Goal: Find specific page/section: Find specific page/section

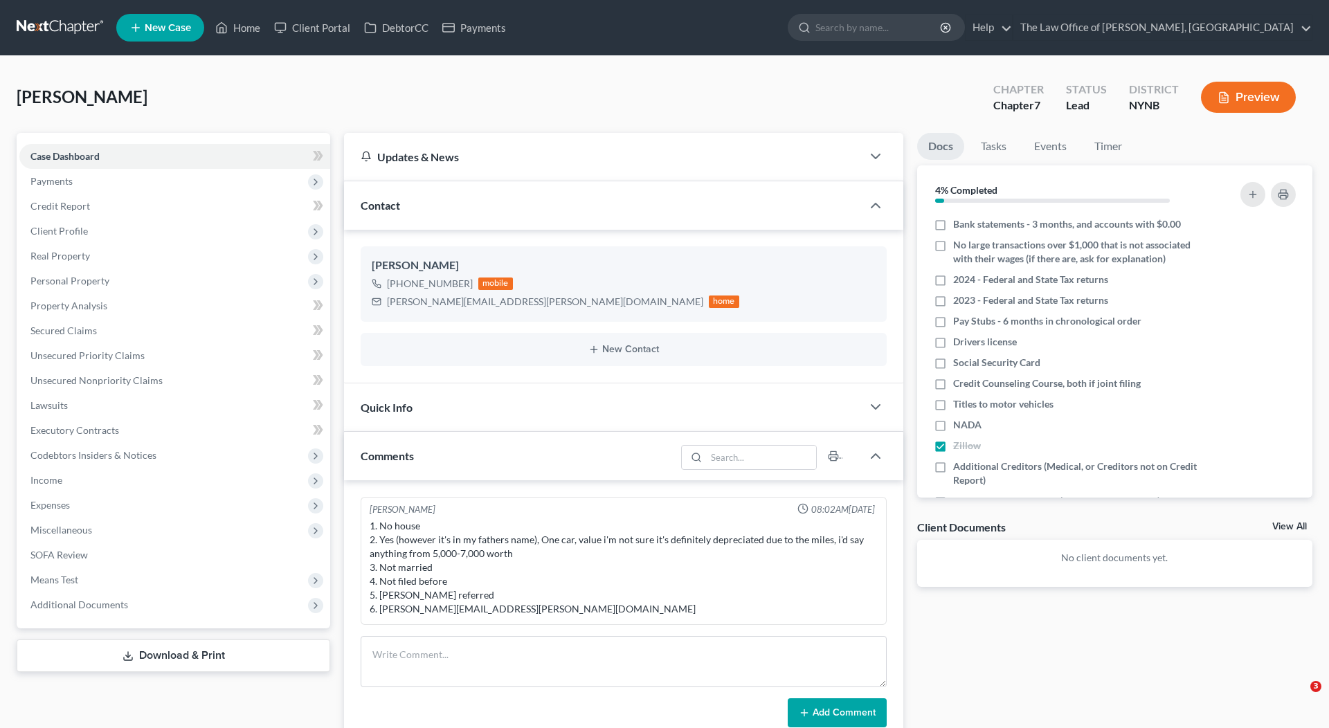
select select "0"
click at [244, 28] on link "Home" at bounding box center [237, 27] width 59 height 25
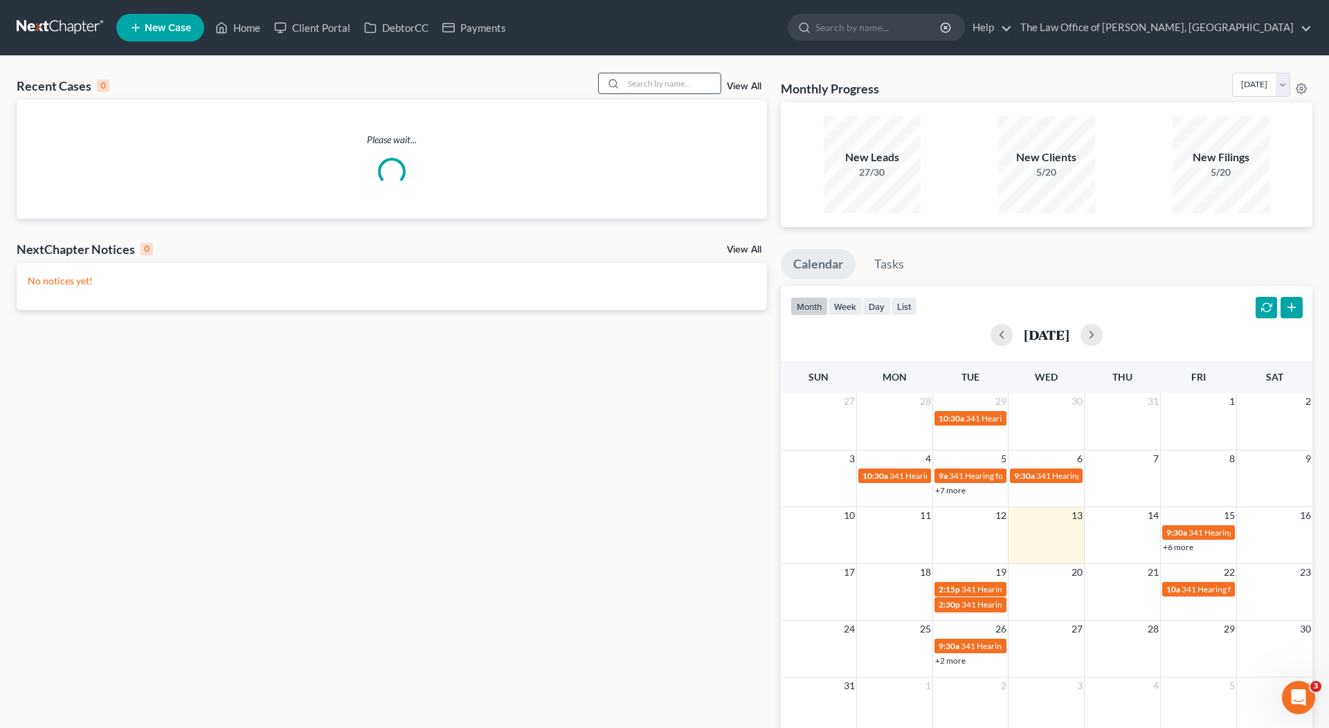
click at [649, 86] on input "search" at bounding box center [672, 83] width 97 height 20
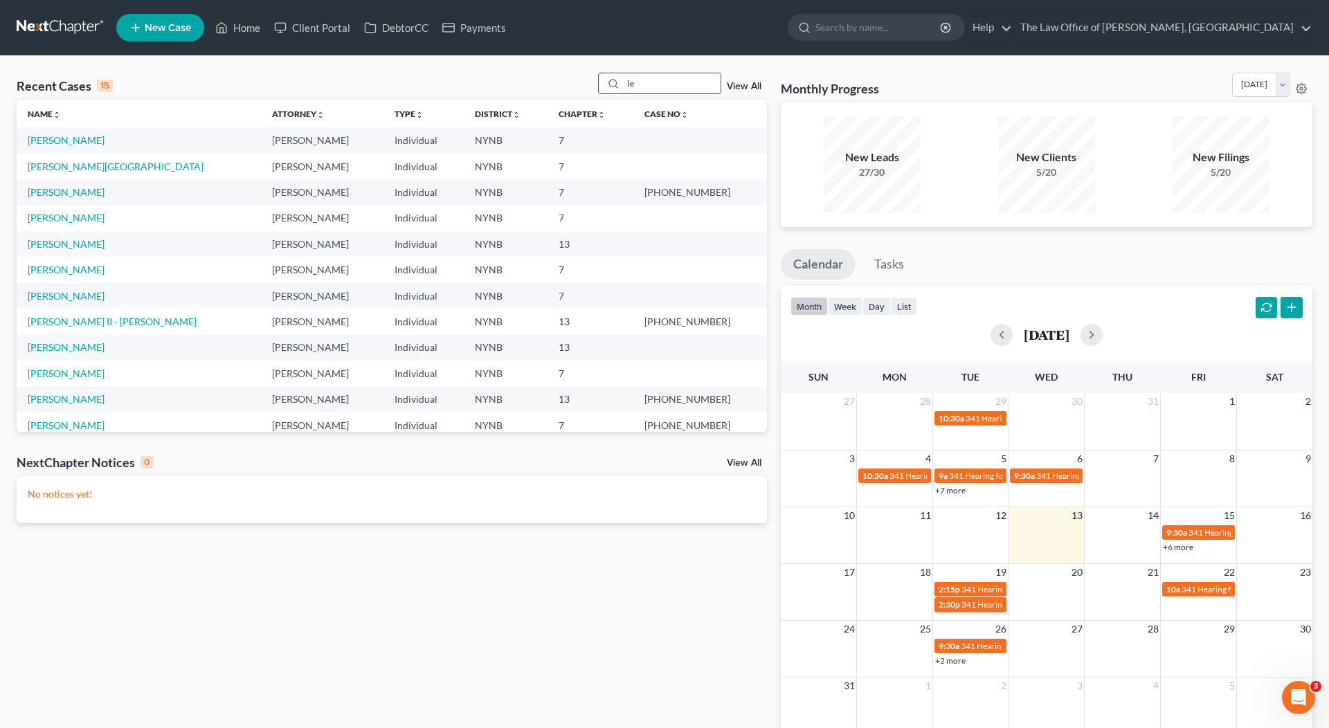
type input "[PERSON_NAME]"
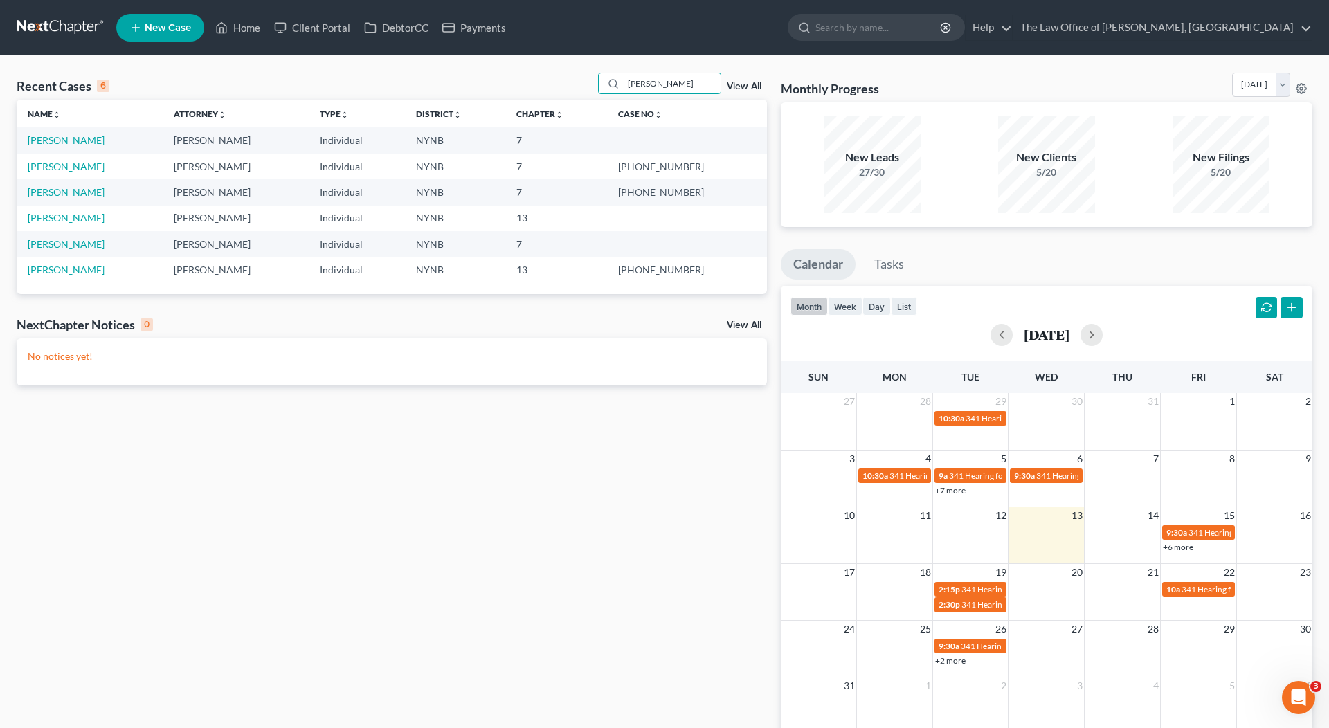
click at [37, 142] on link "[PERSON_NAME]" at bounding box center [66, 140] width 77 height 12
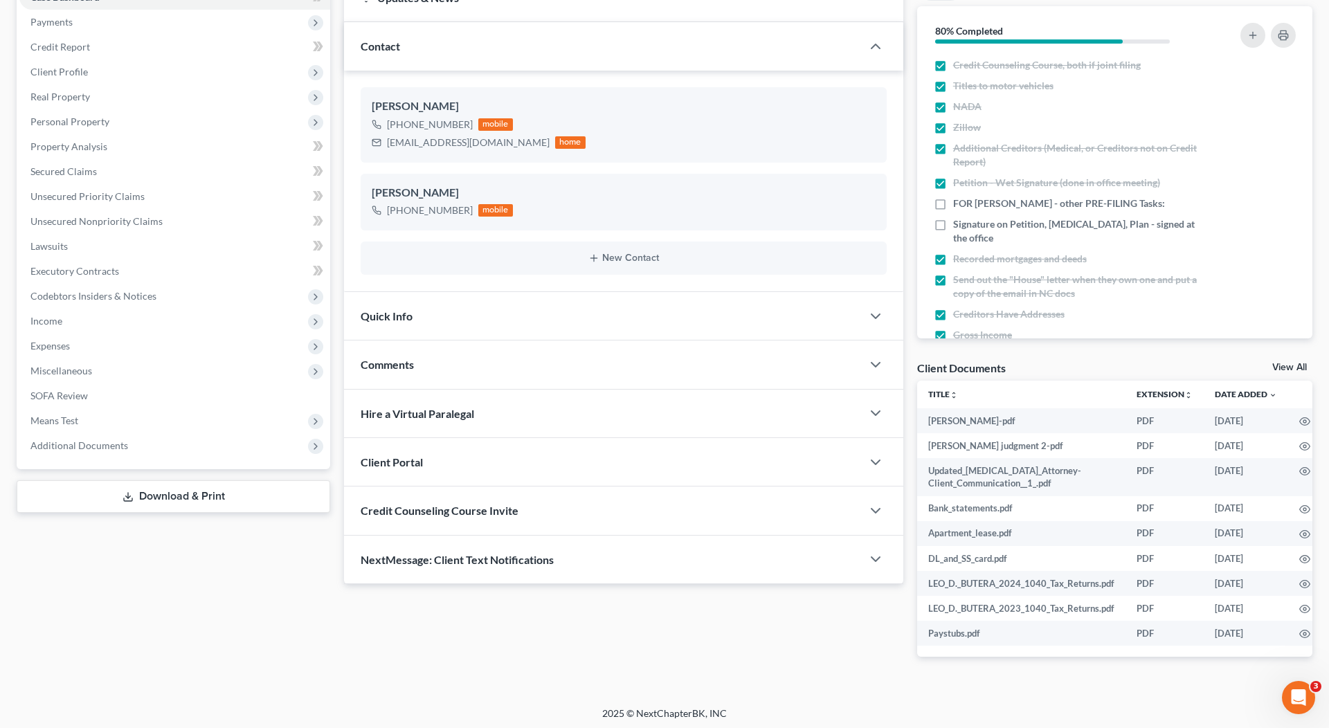
scroll to position [-1, 0]
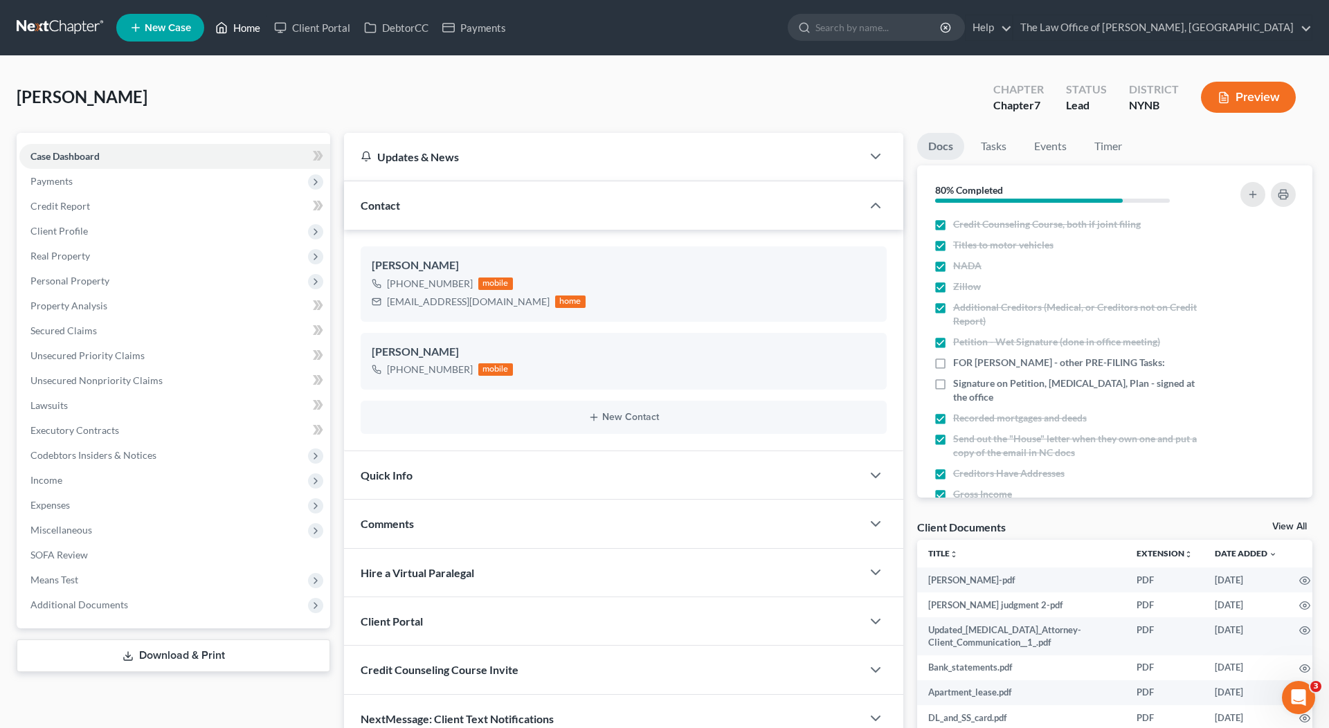
click at [250, 32] on link "Home" at bounding box center [237, 27] width 59 height 25
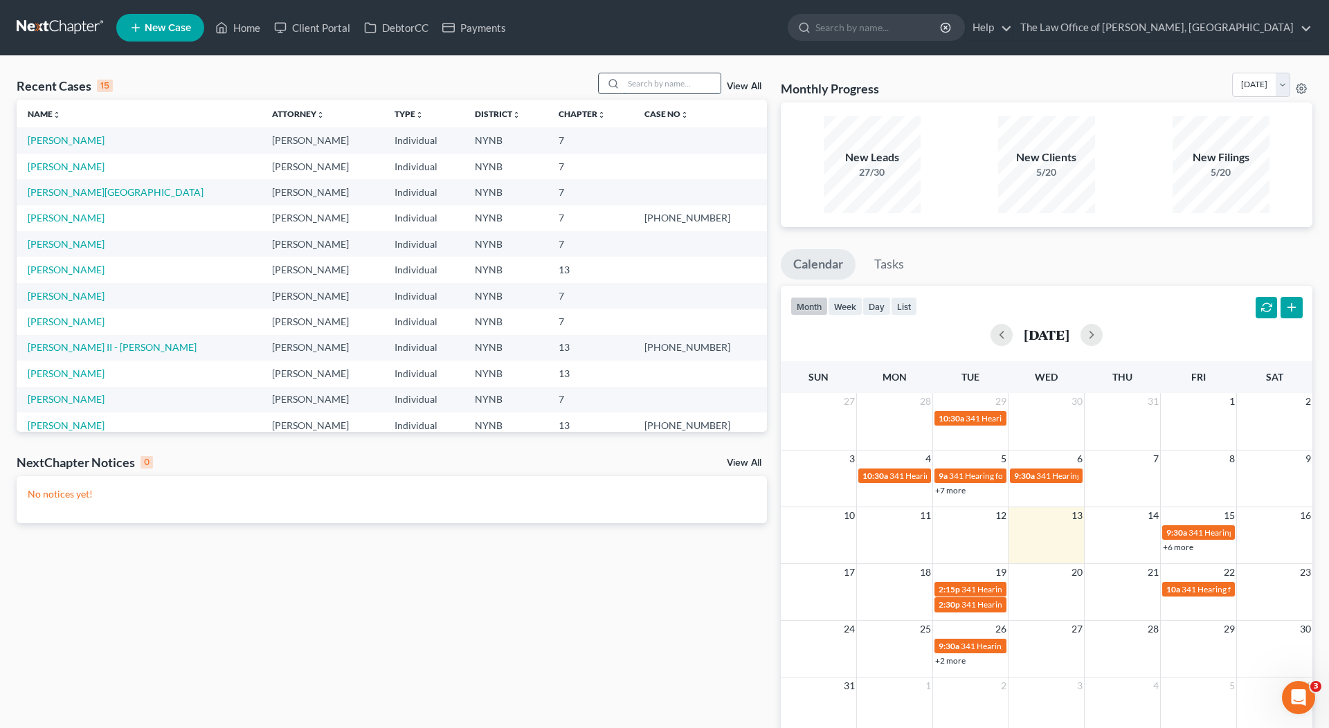
click at [649, 84] on input "search" at bounding box center [672, 83] width 97 height 20
click at [647, 82] on input "Ciera" at bounding box center [672, 83] width 97 height 20
type input "Cier"
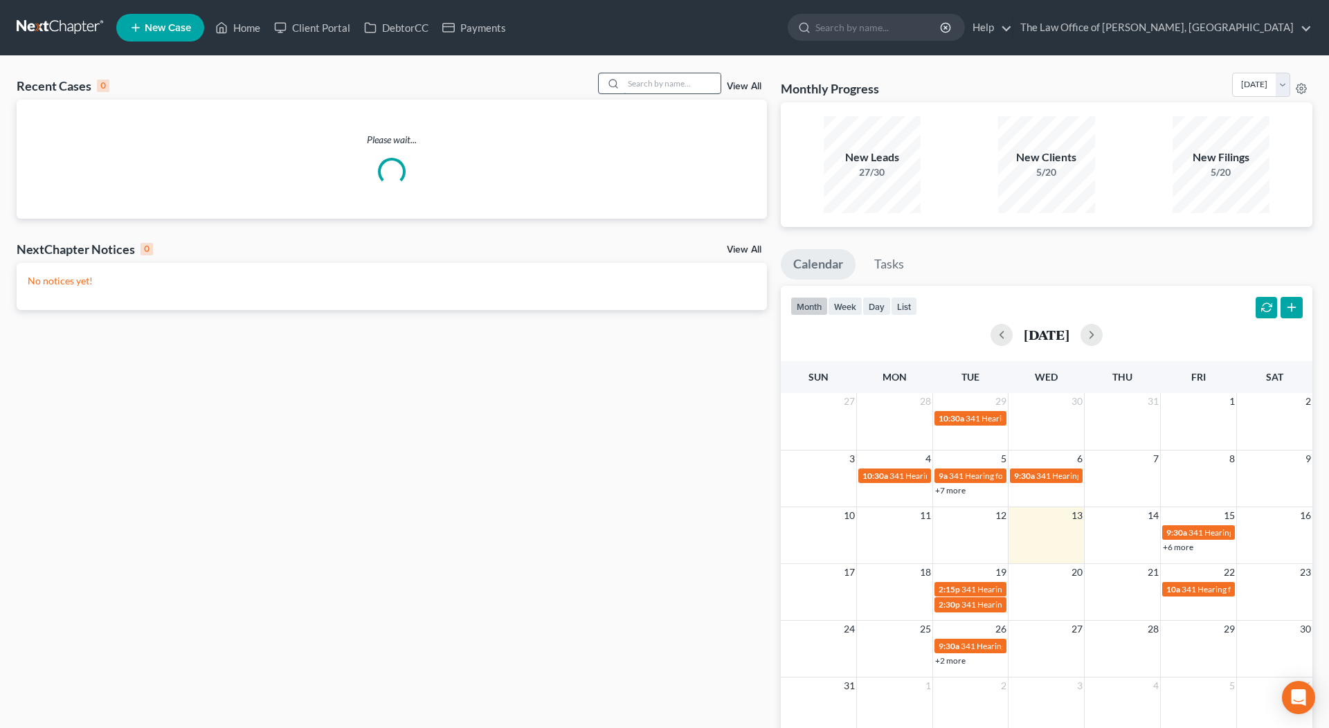
click at [680, 87] on input "search" at bounding box center [672, 83] width 97 height 20
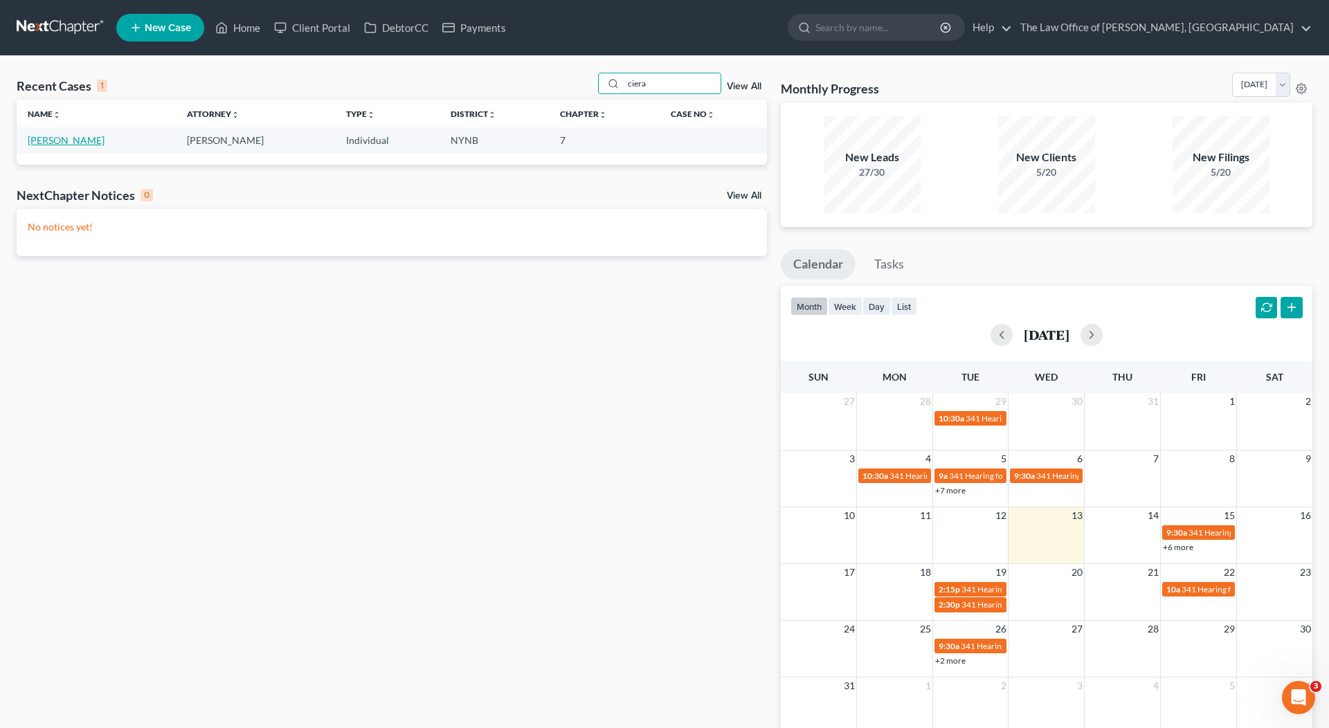
type input "ciera"
click at [83, 141] on link "[PERSON_NAME]" at bounding box center [66, 140] width 77 height 12
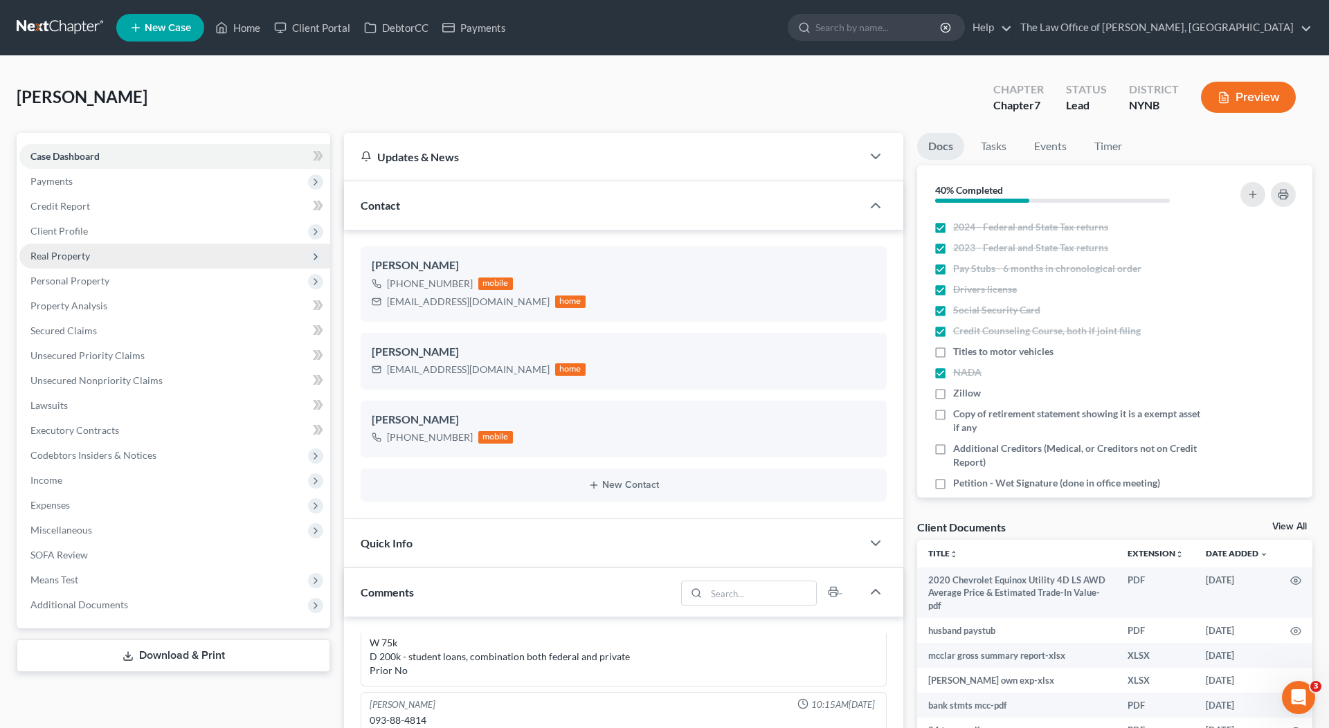
click at [123, 251] on span "Real Property" at bounding box center [174, 256] width 311 height 25
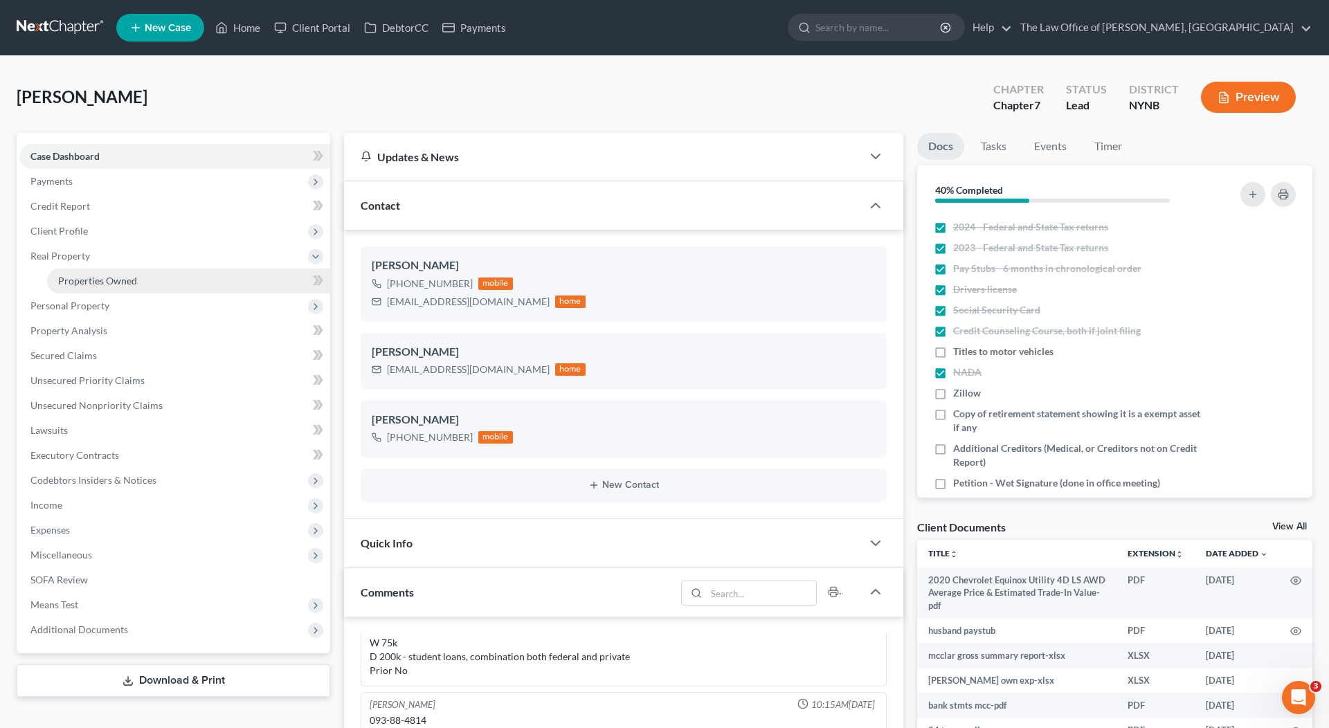
click at [131, 278] on span "Properties Owned" at bounding box center [97, 281] width 79 height 12
